Goal: Task Accomplishment & Management: Use online tool/utility

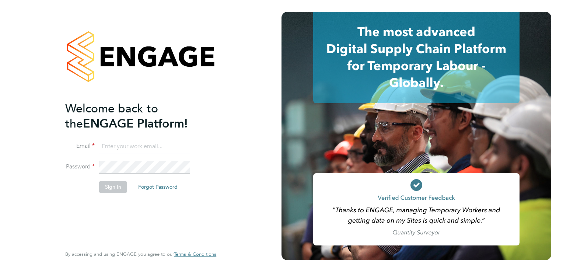
type input "[PERSON_NAME][EMAIL_ADDRESS][DOMAIN_NAME]"
click at [126, 189] on li "Sign In Forgot Password" at bounding box center [137, 190] width 144 height 19
click at [118, 190] on button "Sign In" at bounding box center [113, 187] width 28 height 12
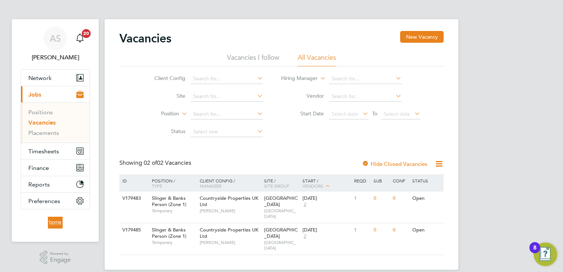
scroll to position [2, 0]
click at [54, 150] on span "Timesheets" at bounding box center [43, 150] width 31 height 7
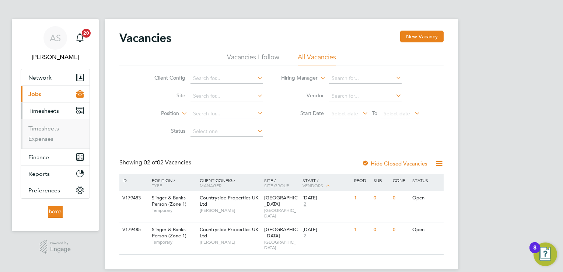
scroll to position [0, 0]
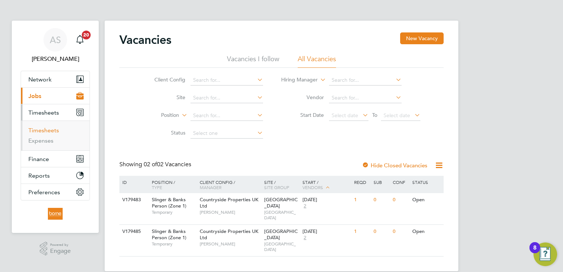
click at [57, 129] on link "Timesheets" at bounding box center [43, 130] width 31 height 7
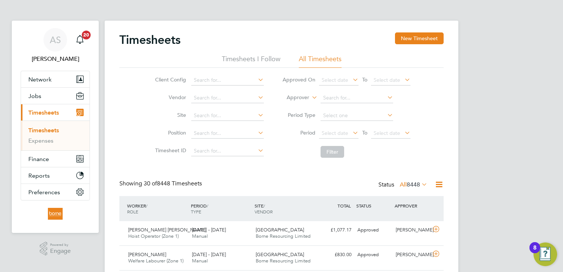
click at [420, 182] on icon at bounding box center [420, 184] width 0 height 10
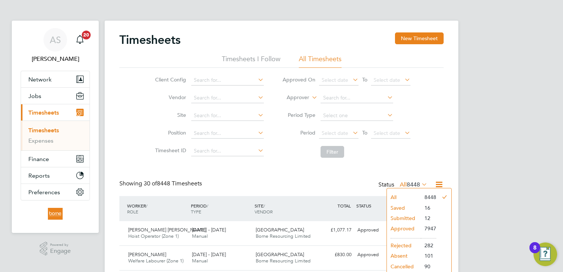
click at [410, 219] on li "Submitted" at bounding box center [404, 218] width 34 height 10
